Goal: Task Accomplishment & Management: Manage account settings

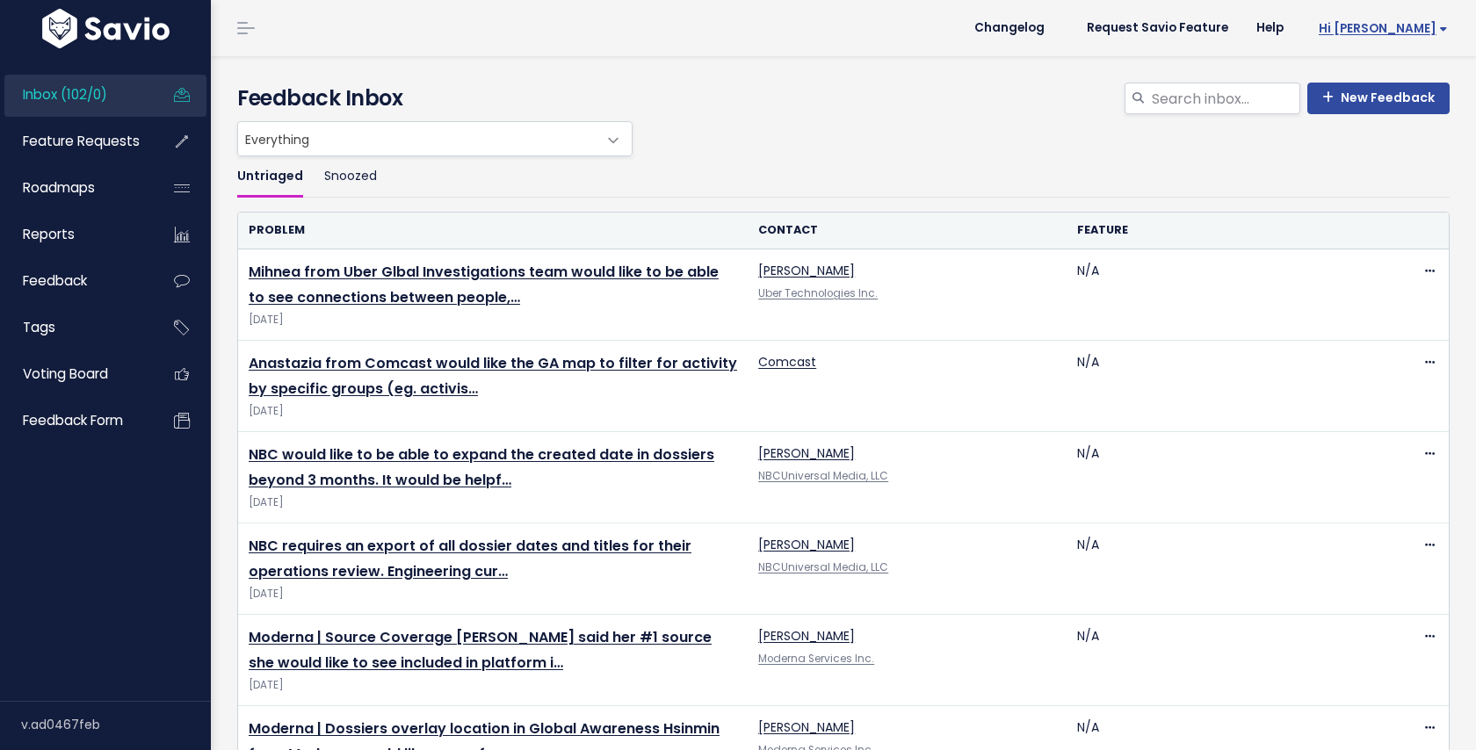
click at [1428, 25] on span "Hi [PERSON_NAME]" at bounding box center [1383, 28] width 129 height 13
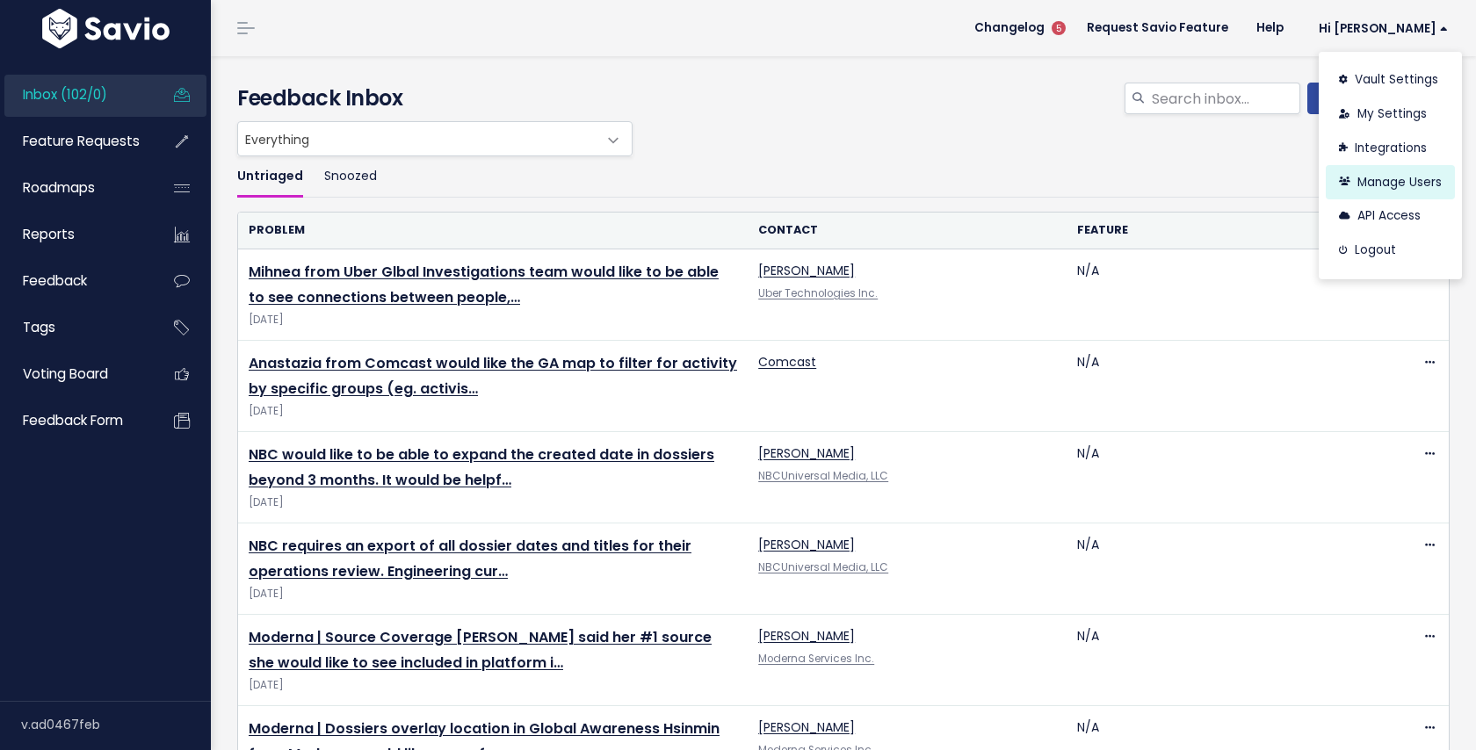
click at [1392, 184] on link "Manage Users" at bounding box center [1390, 182] width 129 height 34
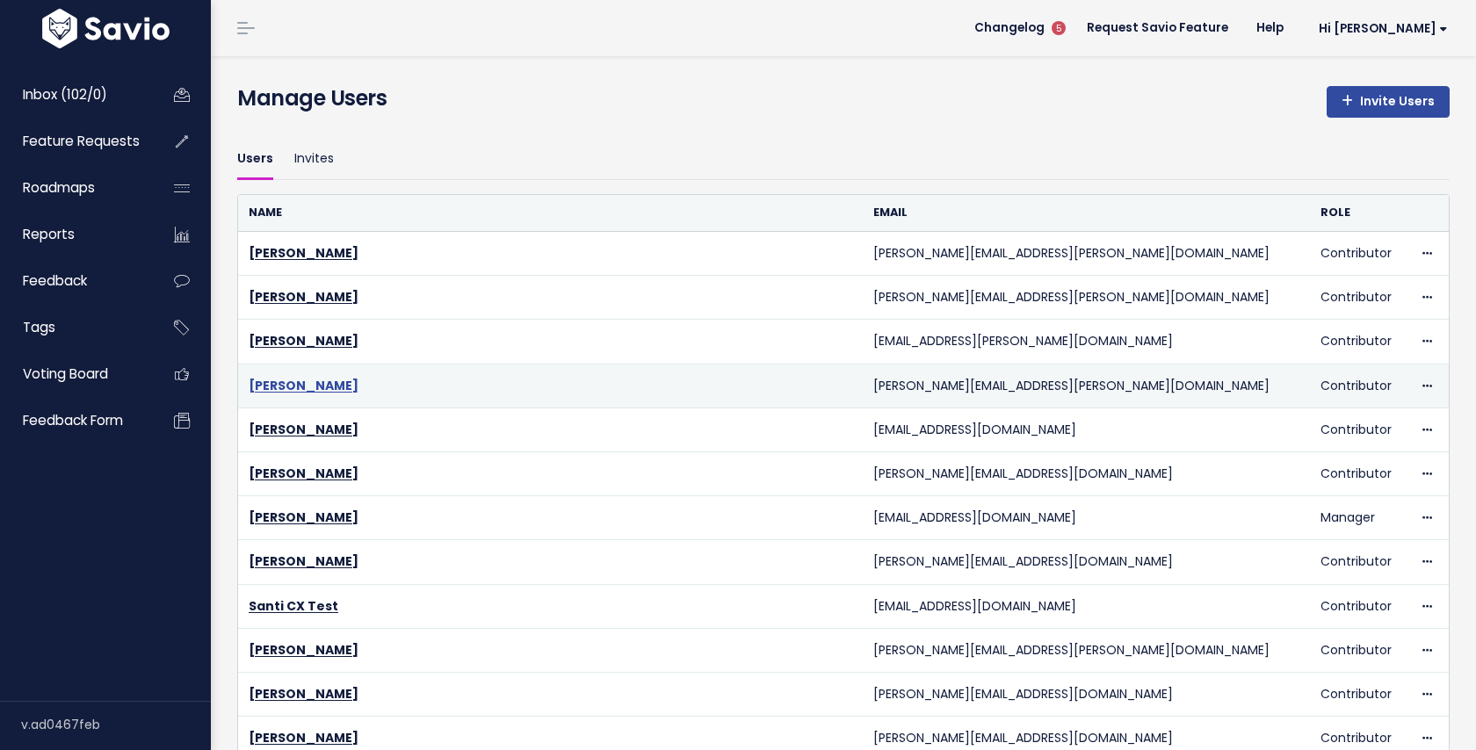
click at [307, 378] on link "Genevieve Ritchie" at bounding box center [304, 386] width 110 height 18
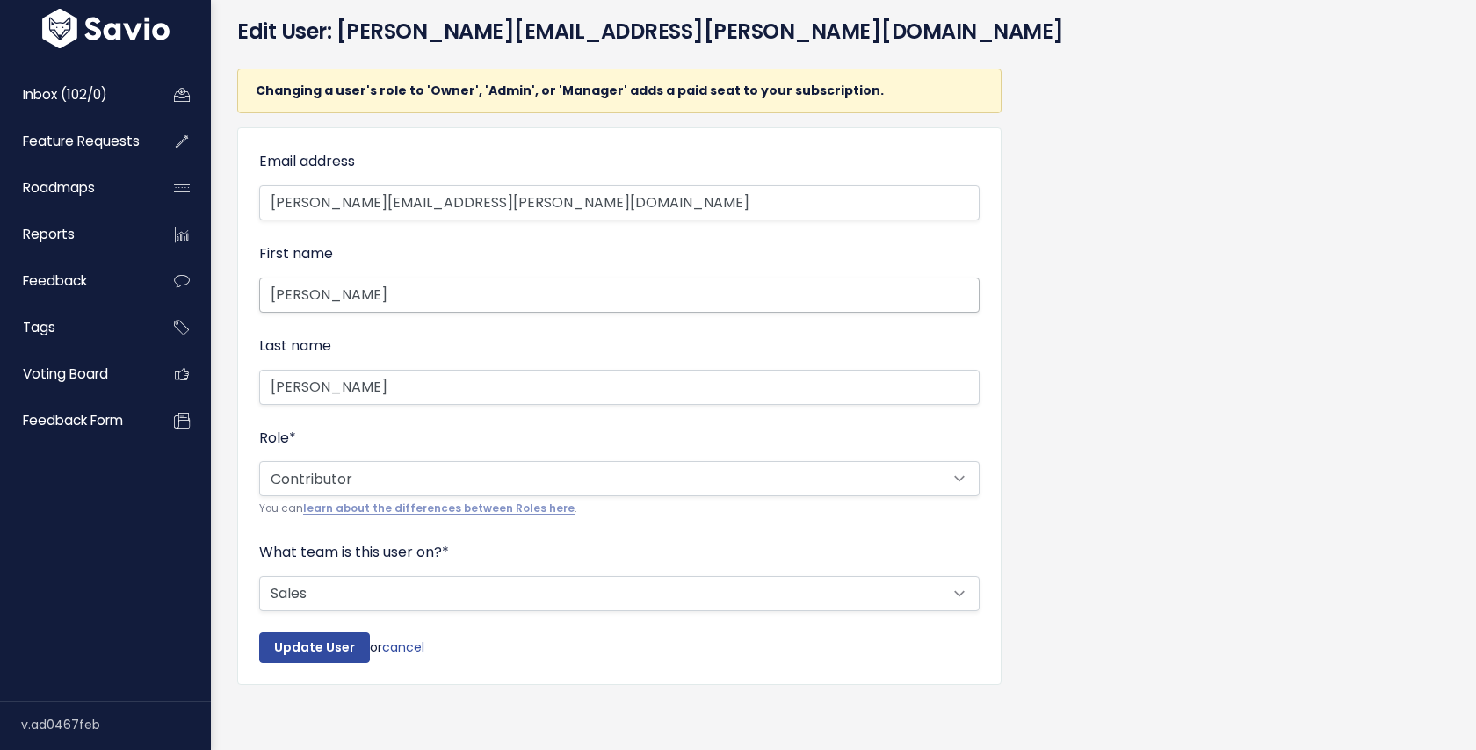
scroll to position [54, 0]
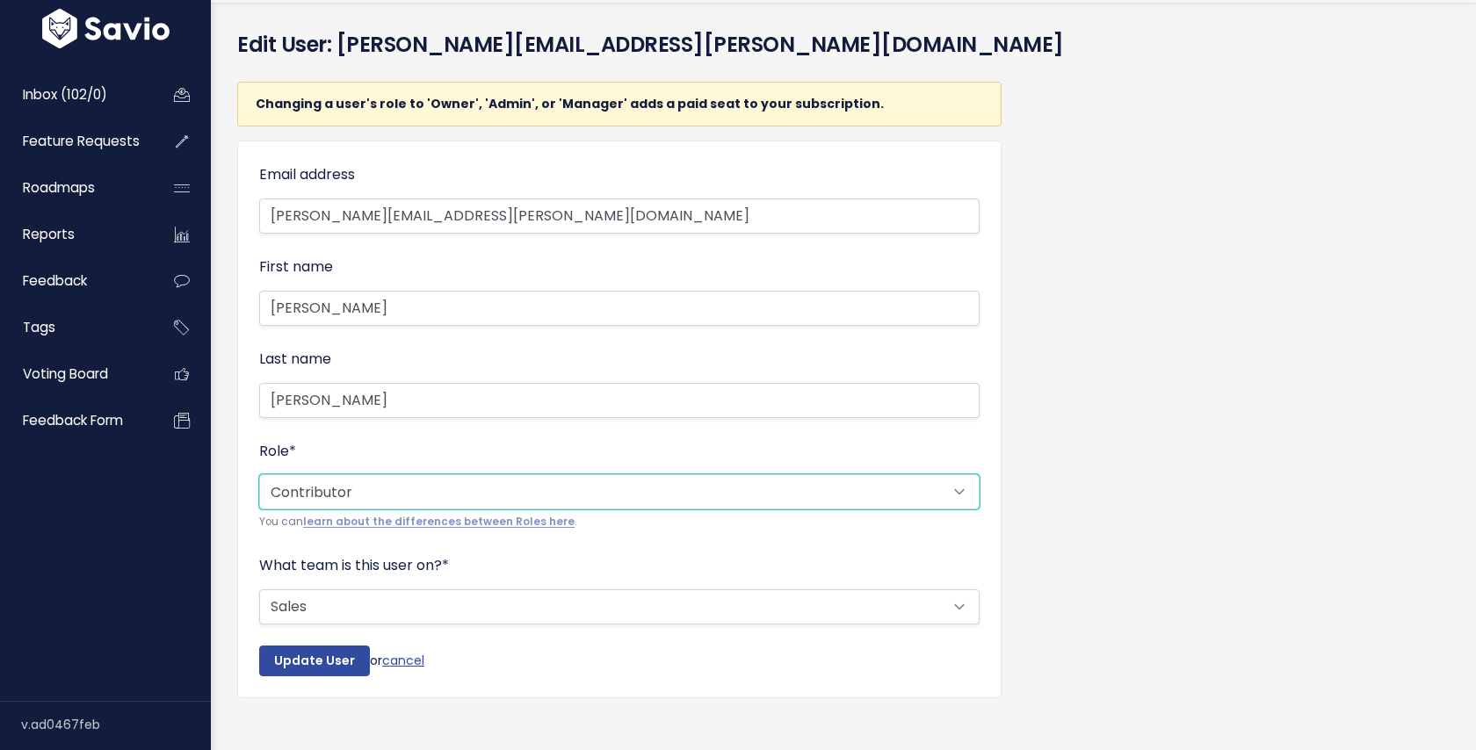
click at [560, 492] on select "--------- Admin Manager Contributor Viewer Submitter" at bounding box center [619, 491] width 720 height 35
click at [259, 474] on select "--------- Admin Manager Contributor Viewer Submitter" at bounding box center [619, 491] width 720 height 35
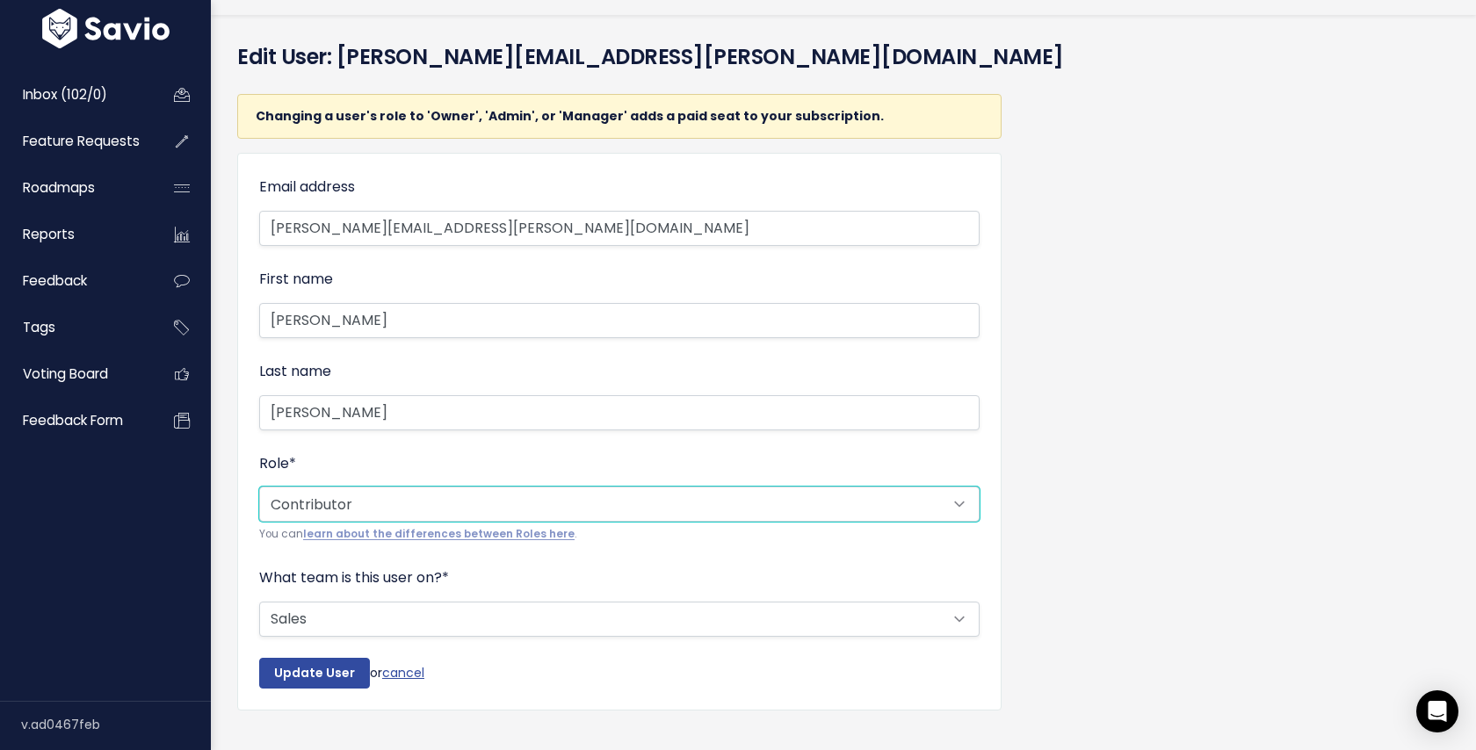
scroll to position [45, 0]
